Goal: Transaction & Acquisition: Purchase product/service

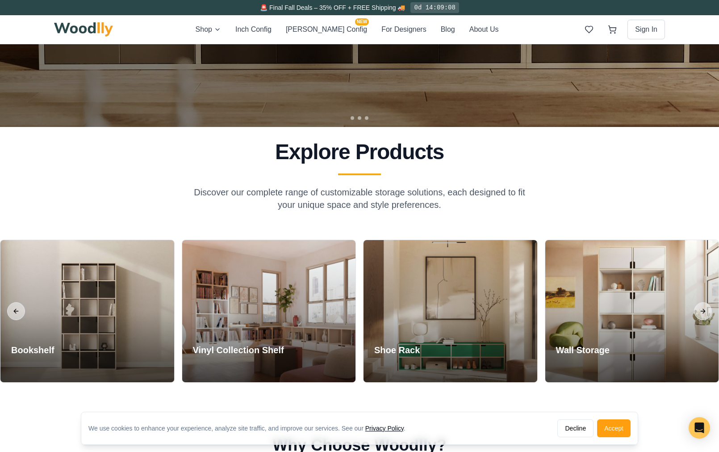
scroll to position [122, 0]
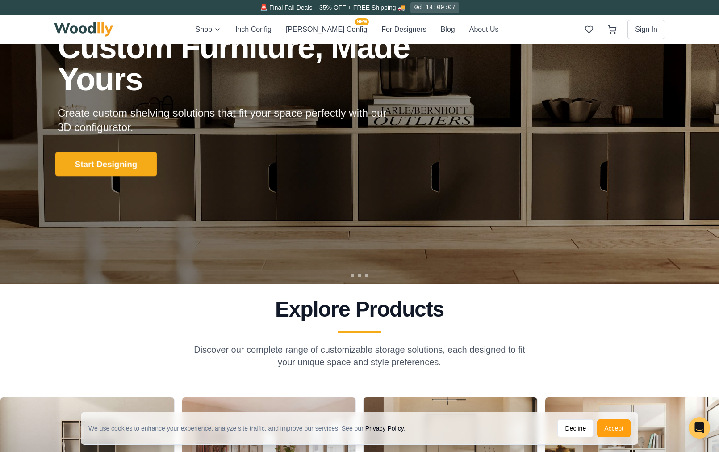
click at [128, 164] on button "Start Designing" at bounding box center [106, 164] width 102 height 25
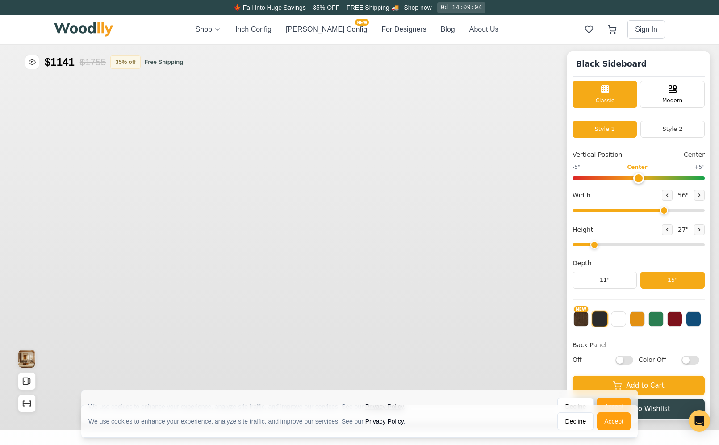
type input "56"
type input "2"
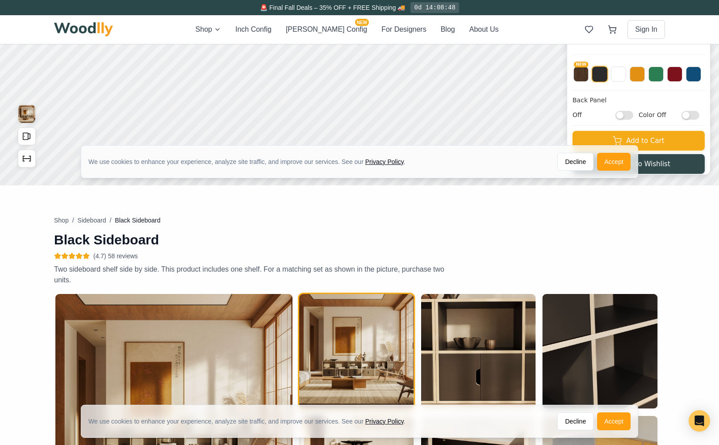
scroll to position [239, 0]
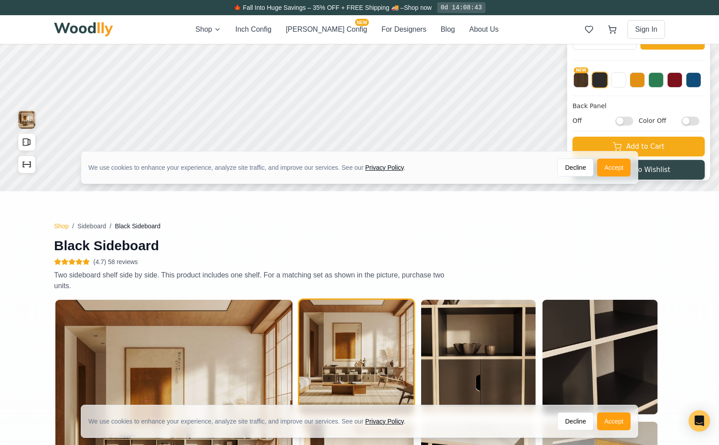
click at [67, 225] on button "Shop" at bounding box center [61, 226] width 15 height 9
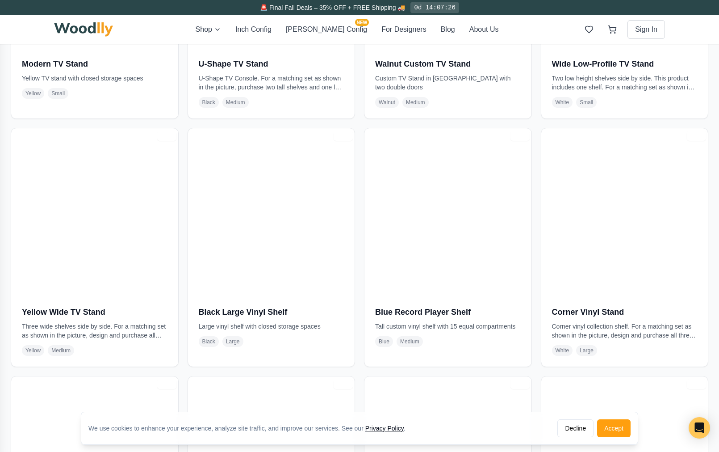
scroll to position [1874, 0]
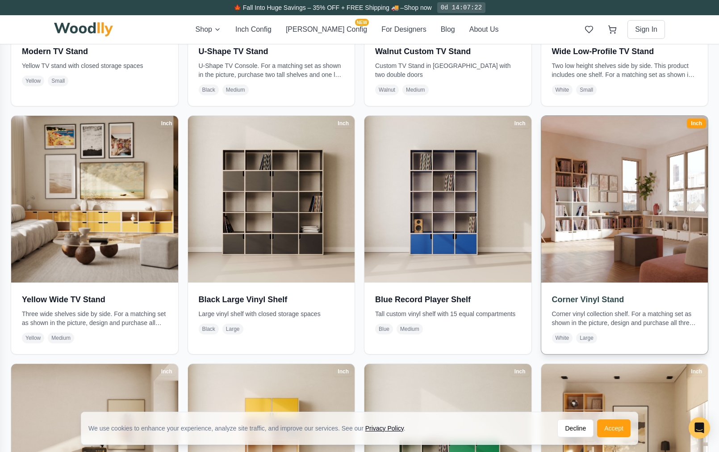
click at [616, 263] on img at bounding box center [624, 198] width 175 height 175
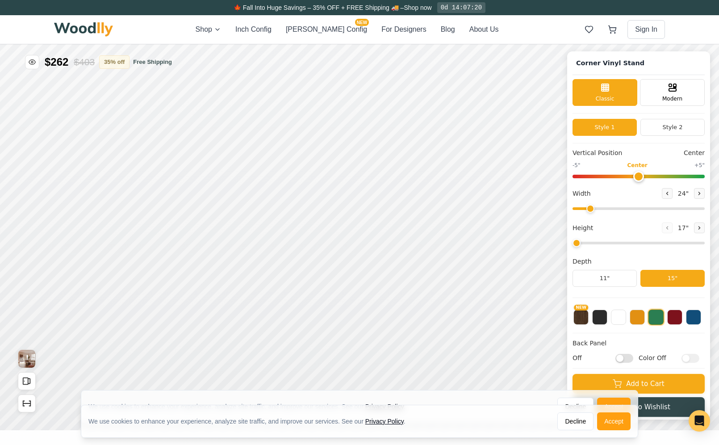
type input "72"
type input "2"
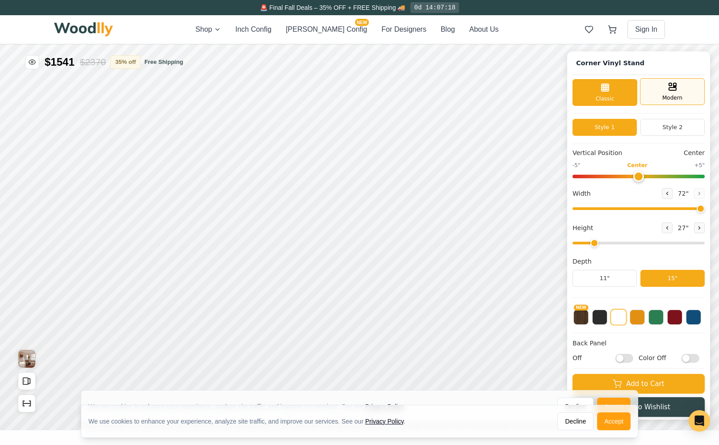
click at [663, 96] on div "Modern" at bounding box center [672, 91] width 65 height 27
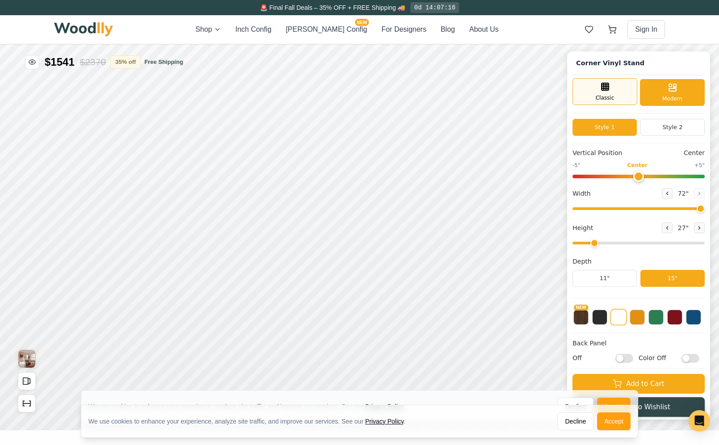
click at [615, 98] on span "Classic" at bounding box center [605, 98] width 19 height 8
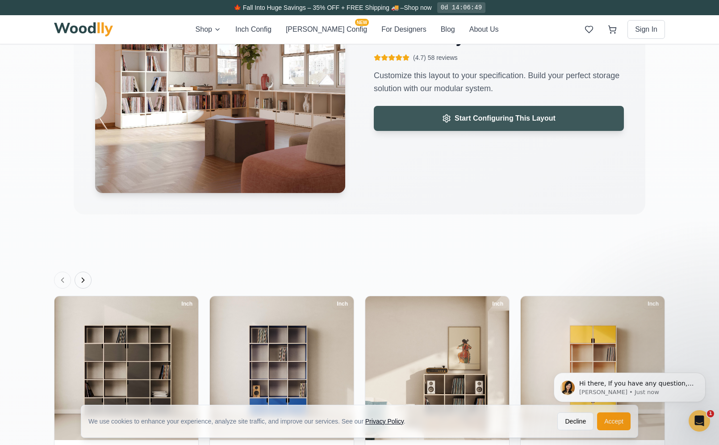
click at [446, 120] on icon at bounding box center [446, 118] width 9 height 9
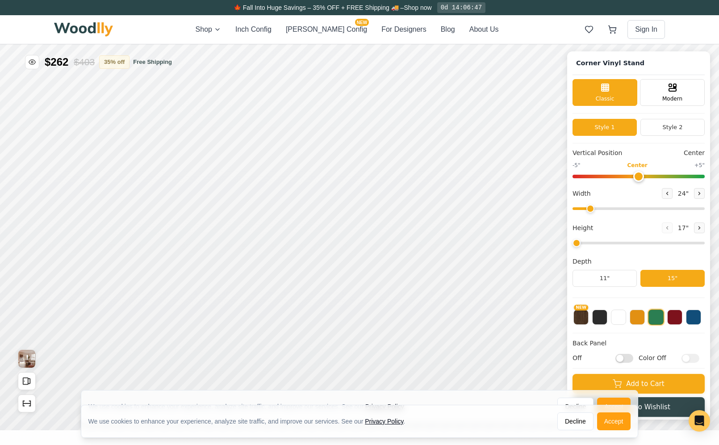
type input "72"
type input "2"
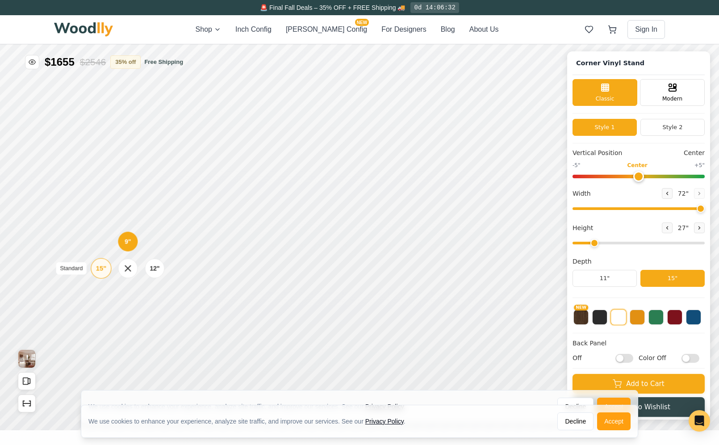
click at [725, 151] on div "15"" at bounding box center [724, 150] width 10 height 10
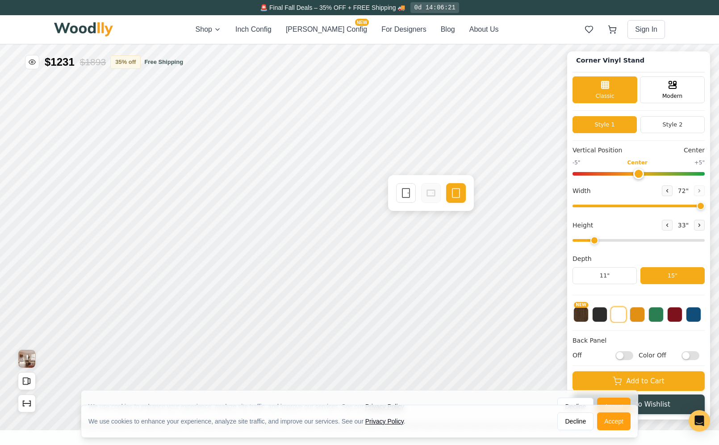
checkbox input "true"
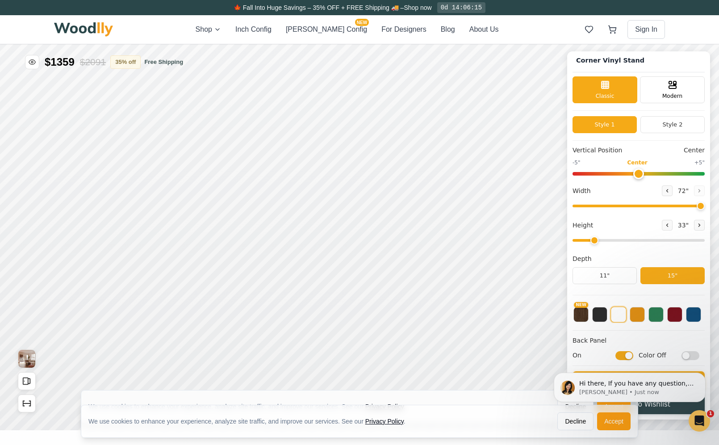
scroll to position [0, 0]
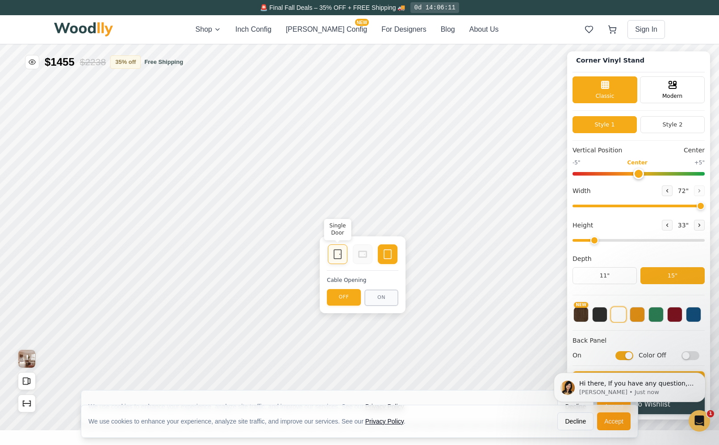
click at [303, 335] on icon at bounding box center [305, 333] width 11 height 11
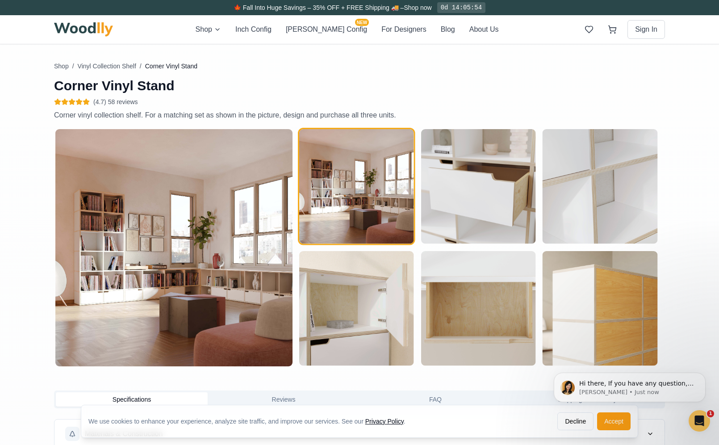
scroll to position [400, 0]
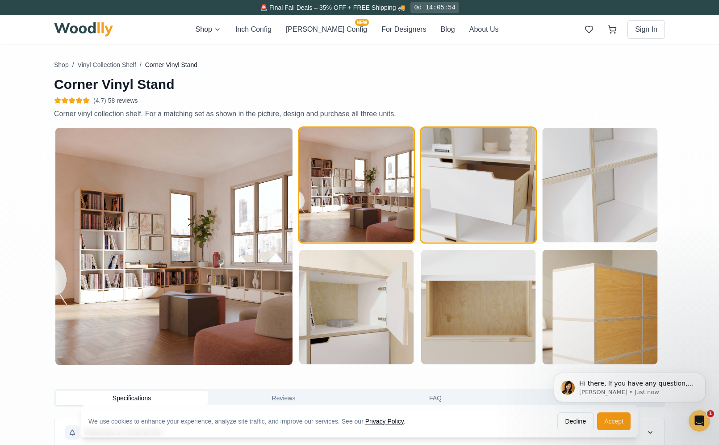
click at [472, 202] on img "button" at bounding box center [478, 185] width 115 height 115
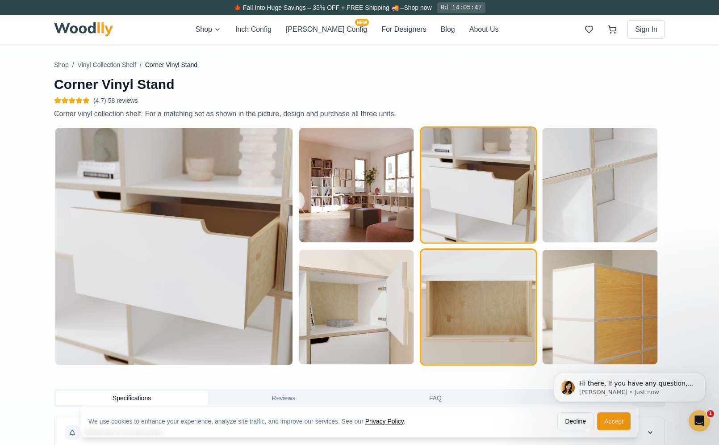
click at [495, 300] on img "button" at bounding box center [478, 307] width 115 height 115
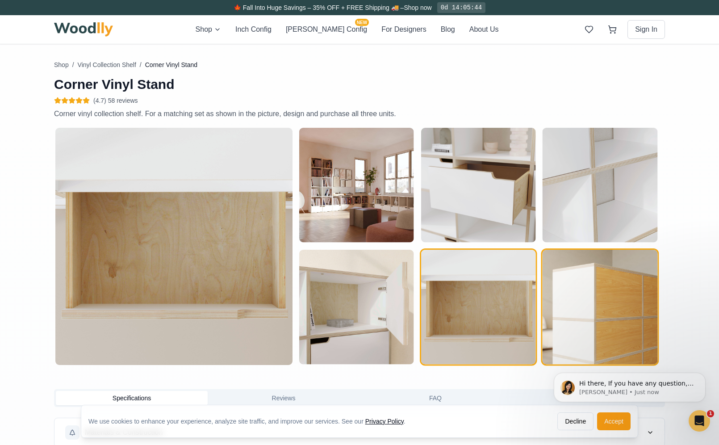
click at [588, 305] on img "button" at bounding box center [600, 307] width 115 height 115
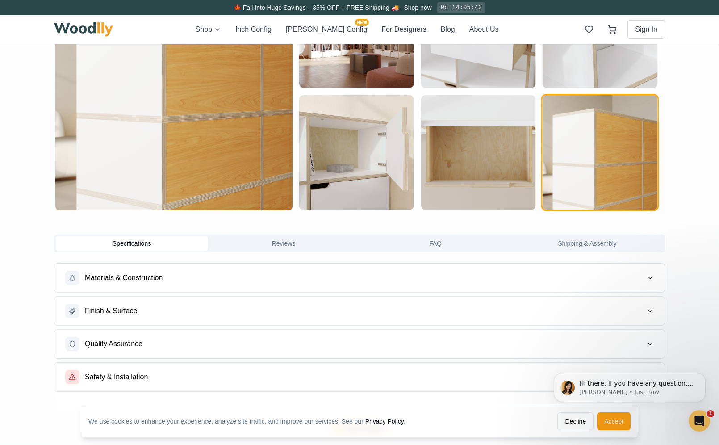
scroll to position [586, 0]
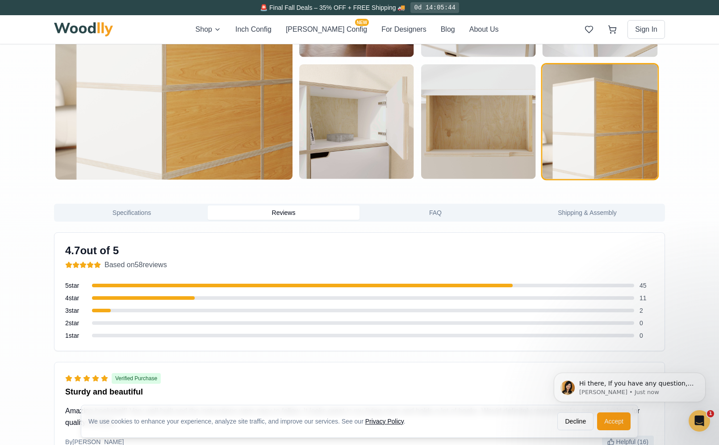
click at [286, 214] on button "Reviews" at bounding box center [284, 212] width 152 height 14
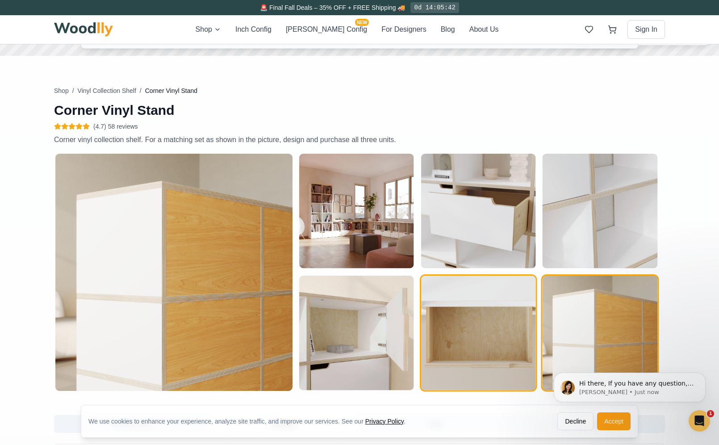
click at [466, 335] on img "button" at bounding box center [478, 333] width 115 height 115
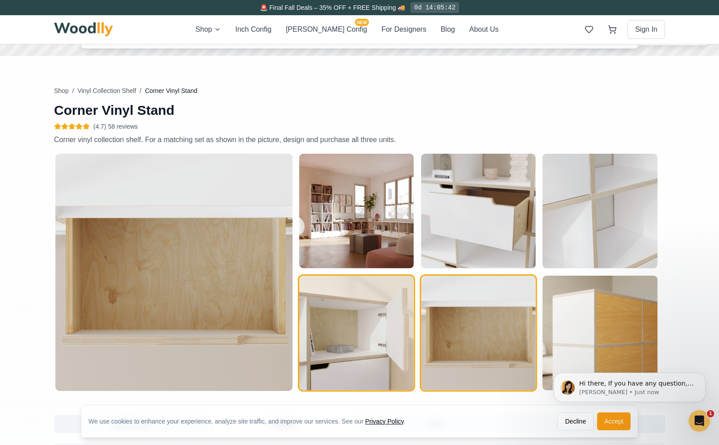
click at [383, 327] on img "button" at bounding box center [356, 333] width 115 height 115
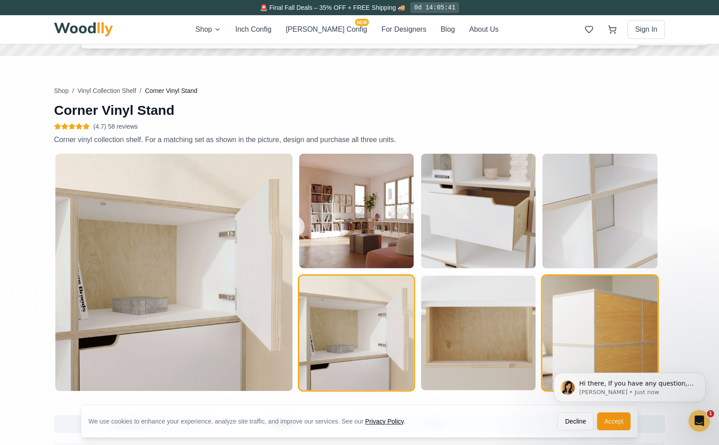
click at [579, 326] on img "button" at bounding box center [600, 333] width 115 height 115
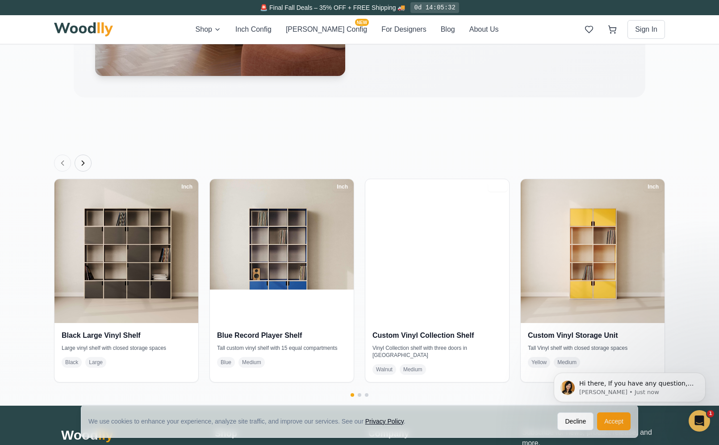
scroll to position [1796, 0]
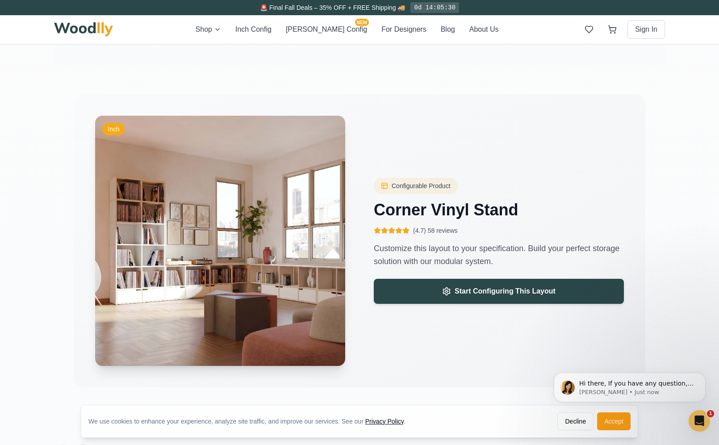
click at [247, 275] on img at bounding box center [220, 240] width 263 height 263
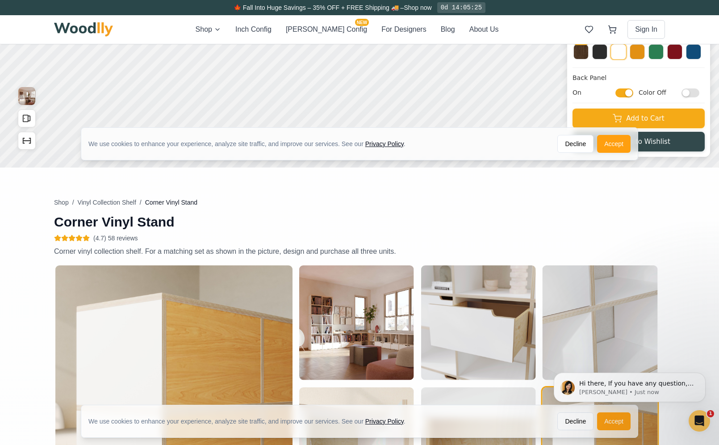
scroll to position [0, 0]
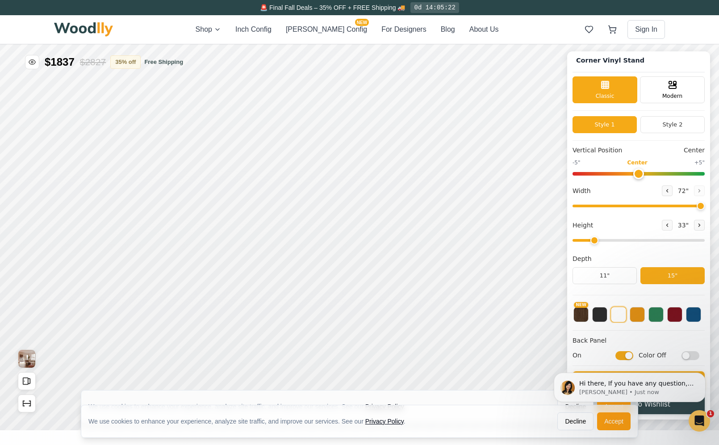
drag, startPoint x: 864, startPoint y: 36, endPoint x: 886, endPoint y: 36, distance: 21.9
type input "3"
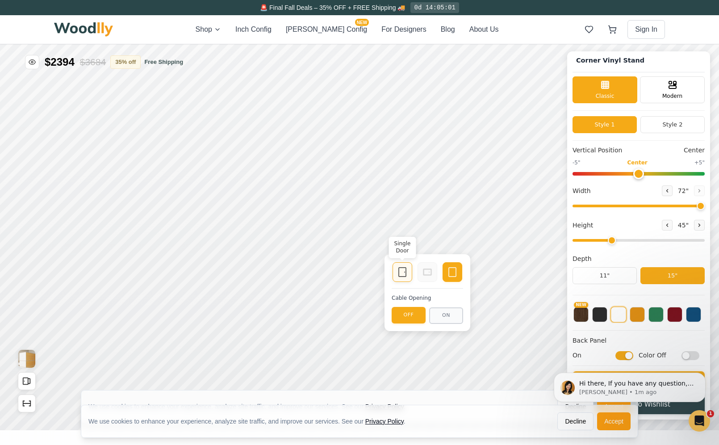
click at [624, 85] on rect at bounding box center [624, 81] width 7 height 9
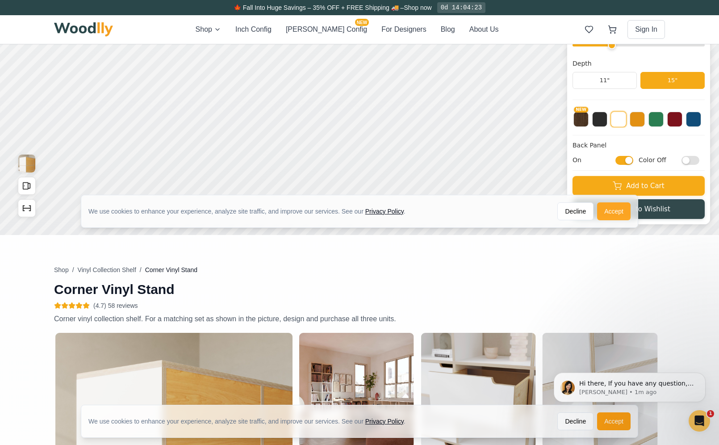
scroll to position [191, 0]
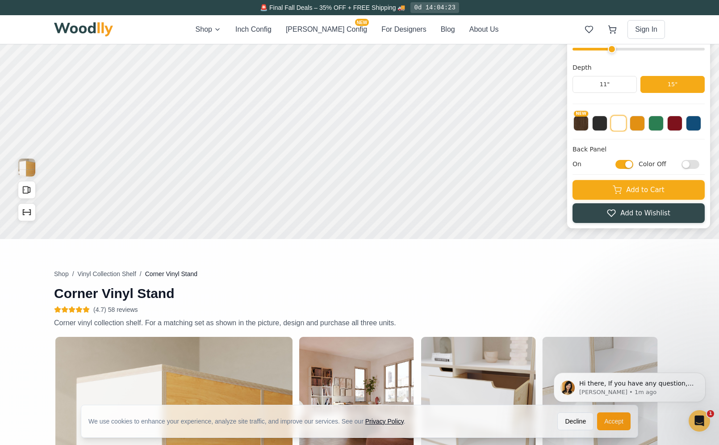
scroll to position [47, 0]
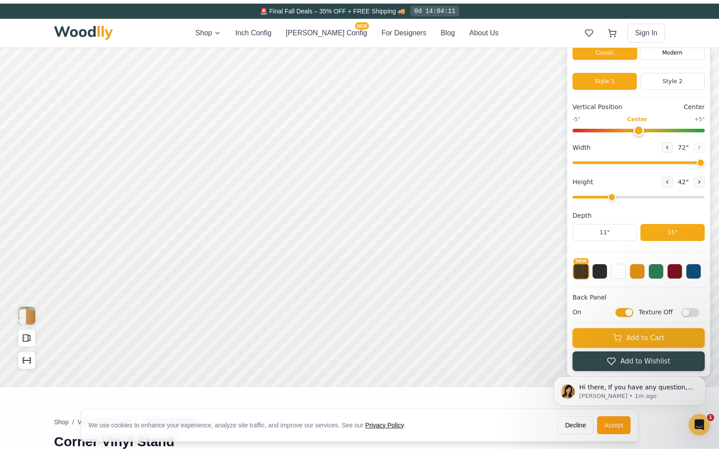
scroll to position [0, 0]
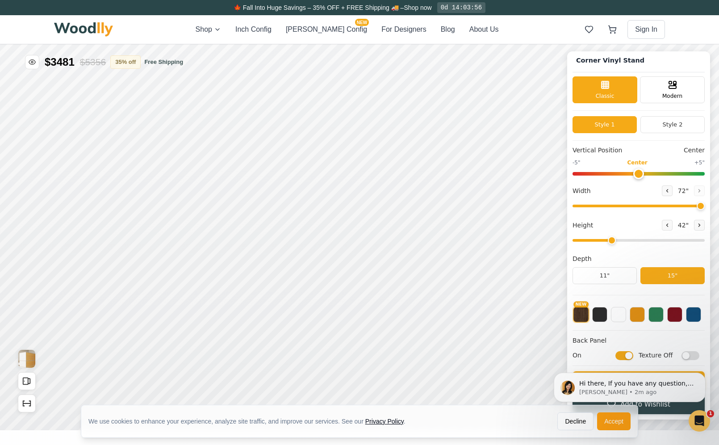
click at [100, 29] on img at bounding box center [83, 29] width 59 height 14
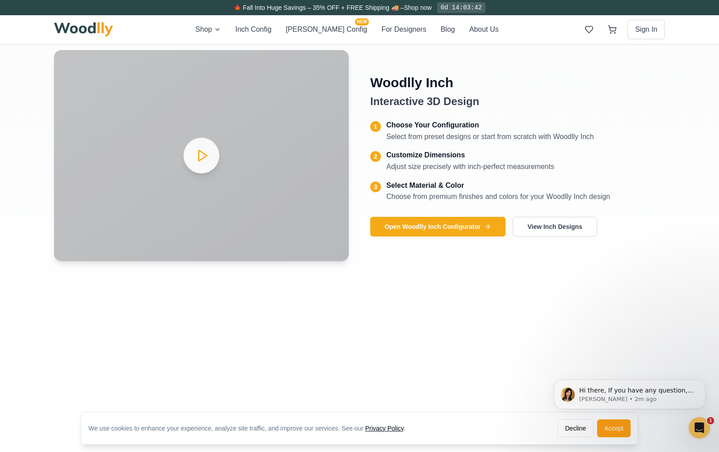
scroll to position [1779, 0]
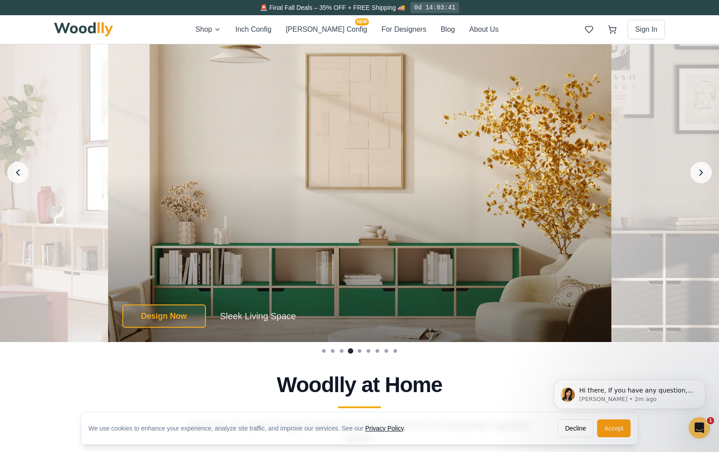
click at [19, 173] on icon "Previous image" at bounding box center [18, 173] width 12 height 12
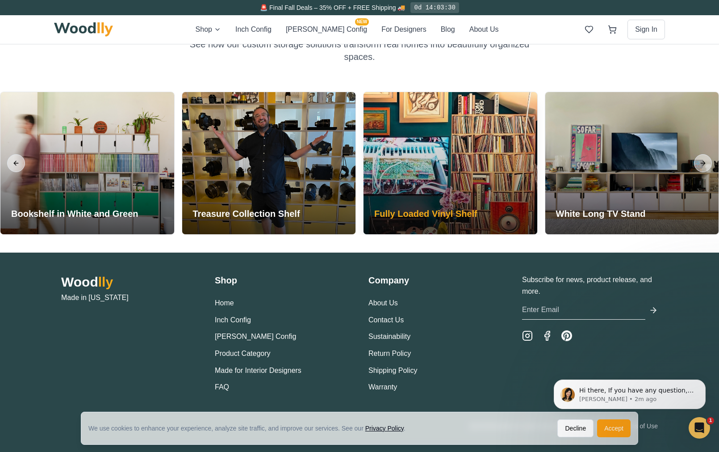
scroll to position [1868, 0]
